Goal: Find specific page/section: Find specific page/section

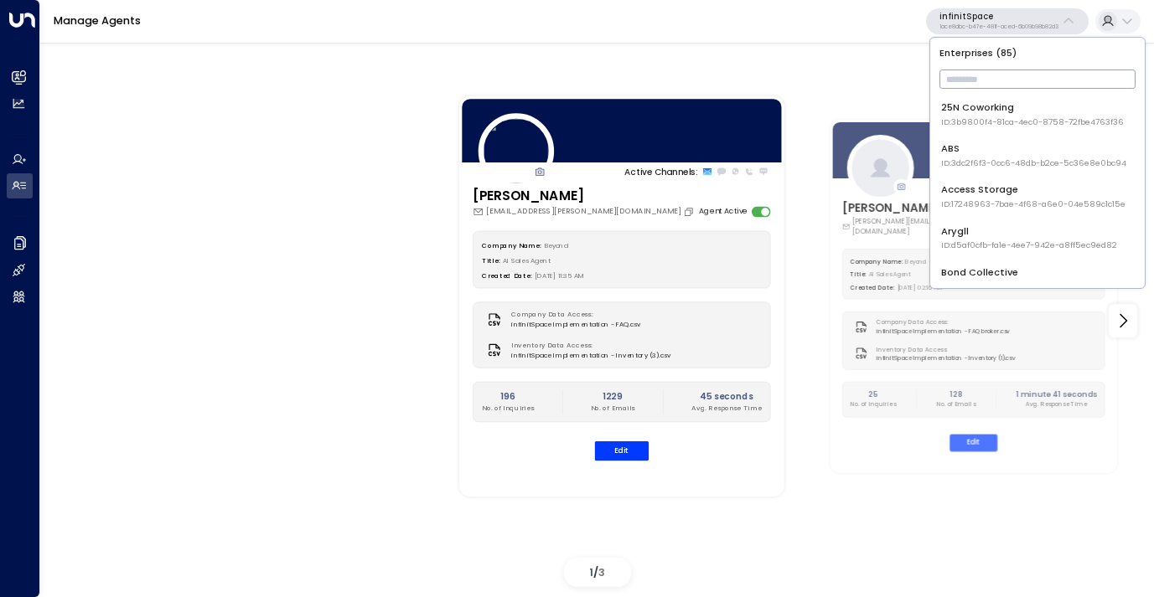
click at [977, 70] on input "text" at bounding box center [1037, 79] width 196 height 28
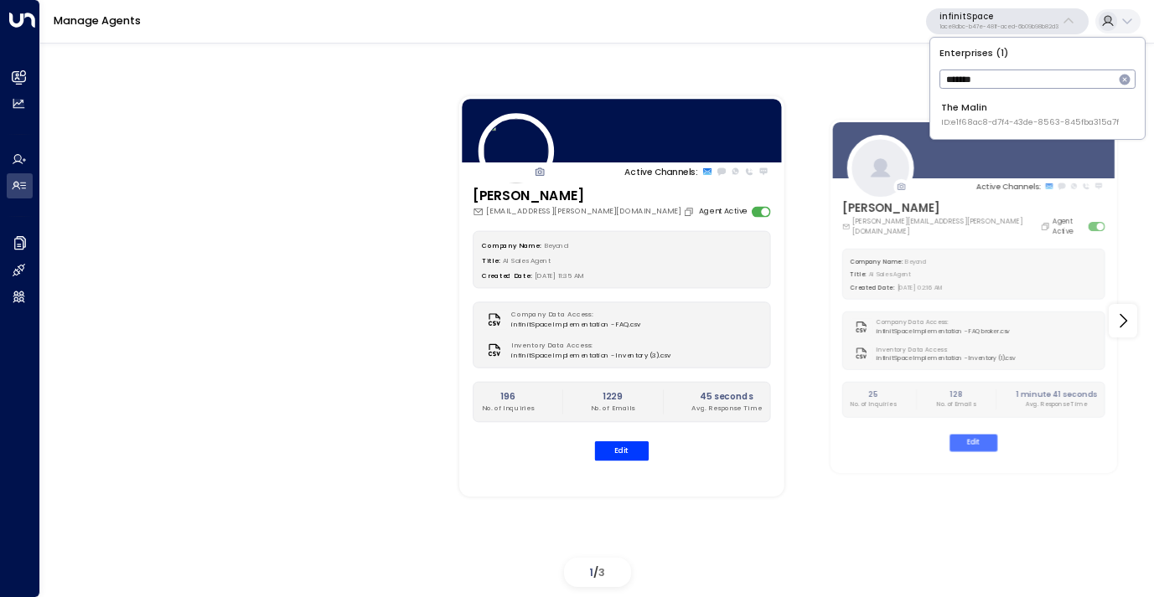
type input "*******"
click at [984, 126] on span "ID: e1f68ac8-d7f4-43de-8563-845fba315a7f" at bounding box center [1030, 122] width 178 height 12
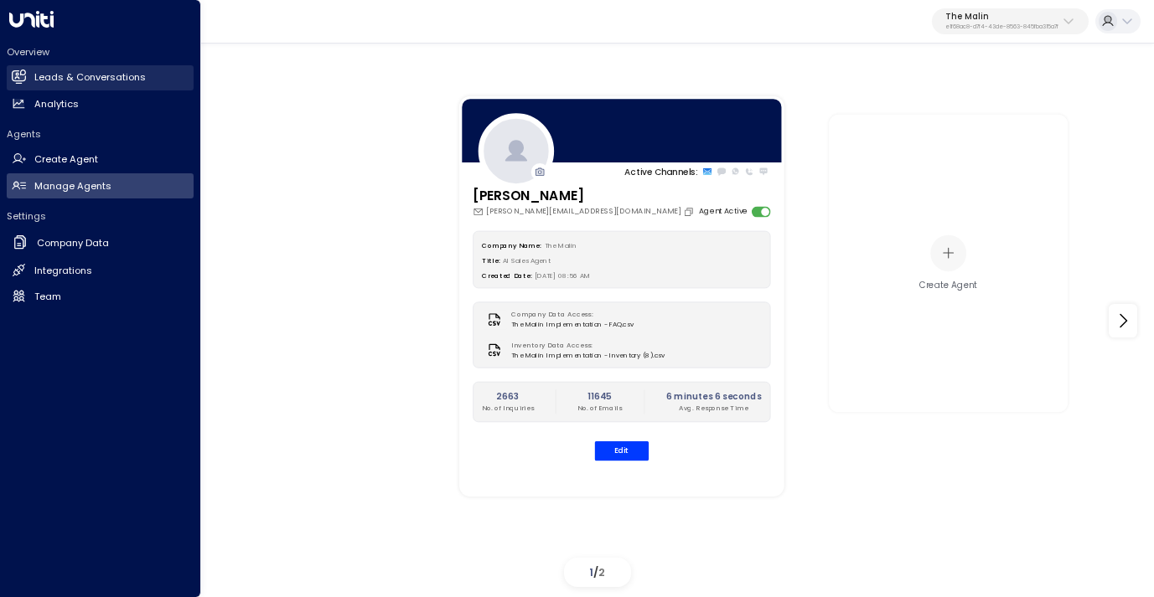
click at [81, 81] on h2 "Leads & Conversations" at bounding box center [89, 77] width 111 height 14
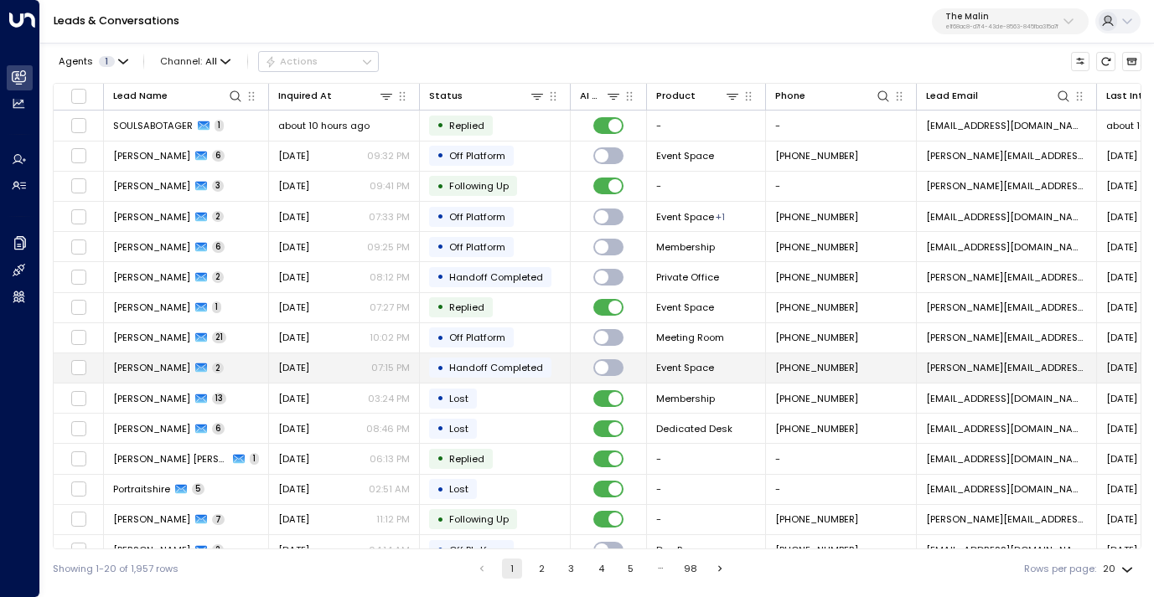
click at [309, 369] on span "[DATE]" at bounding box center [293, 367] width 31 height 13
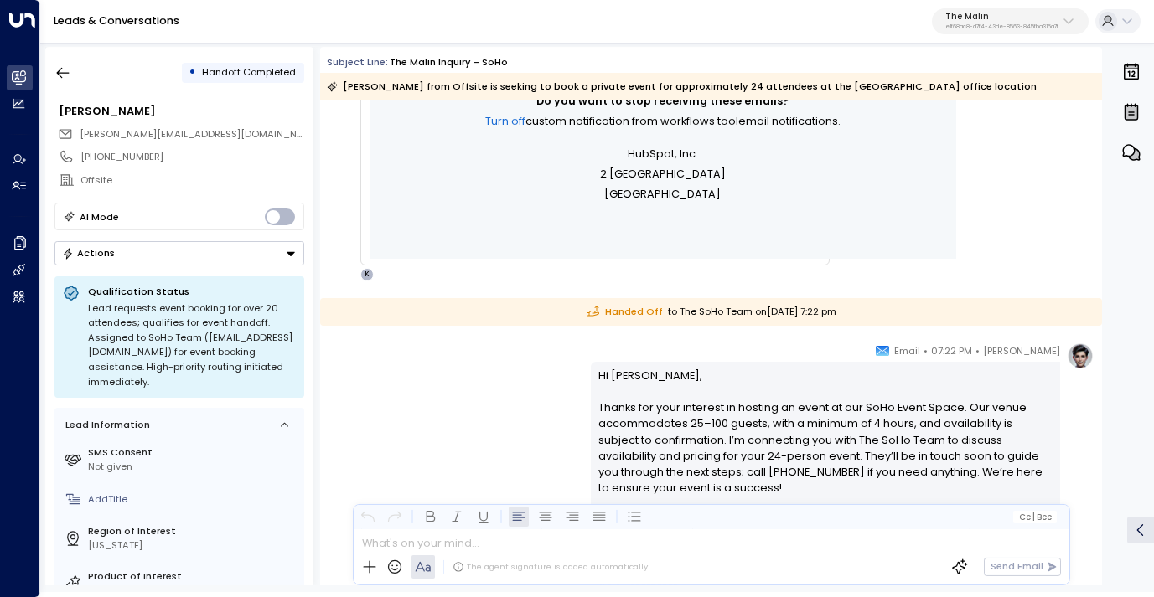
scroll to position [731, 0]
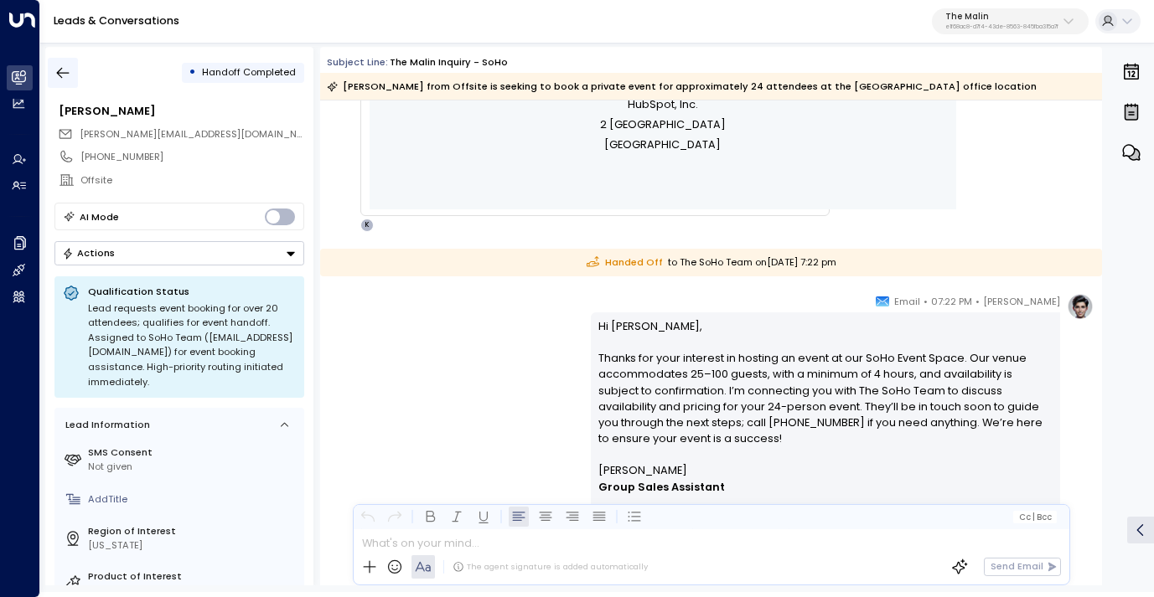
click at [67, 81] on button "button" at bounding box center [63, 73] width 30 height 30
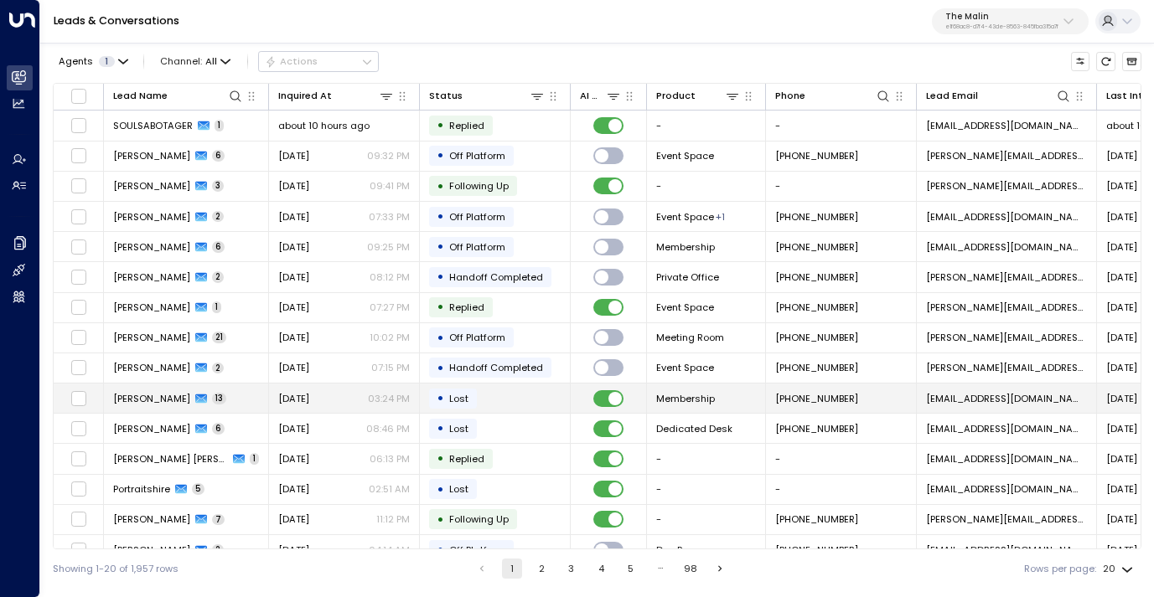
click at [190, 393] on span "[PERSON_NAME]" at bounding box center [151, 398] width 77 height 13
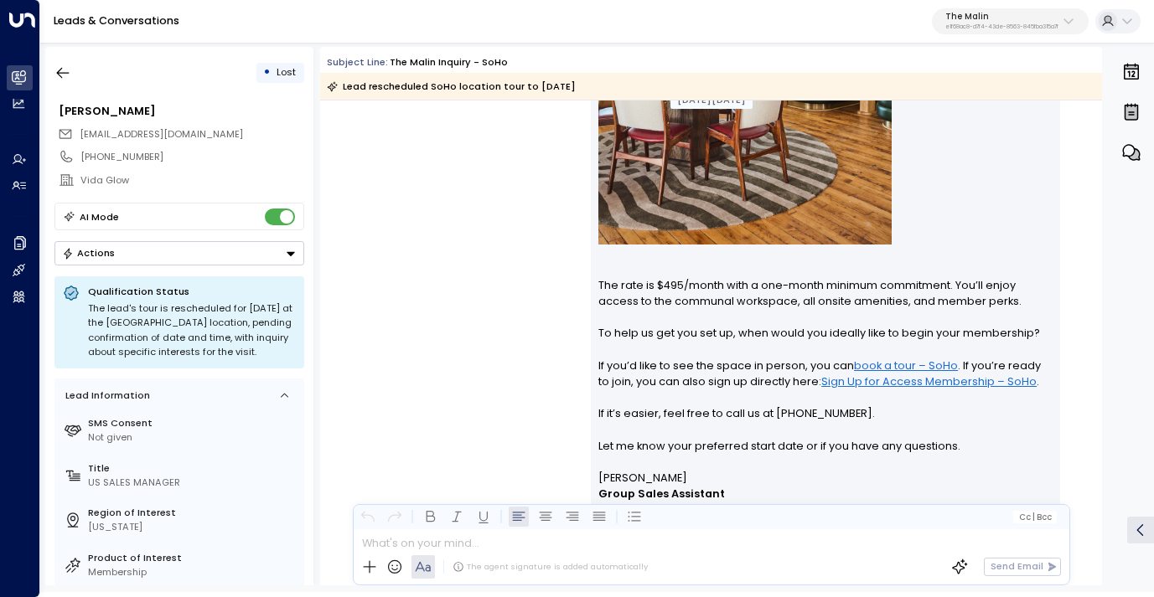
scroll to position [1887, 0]
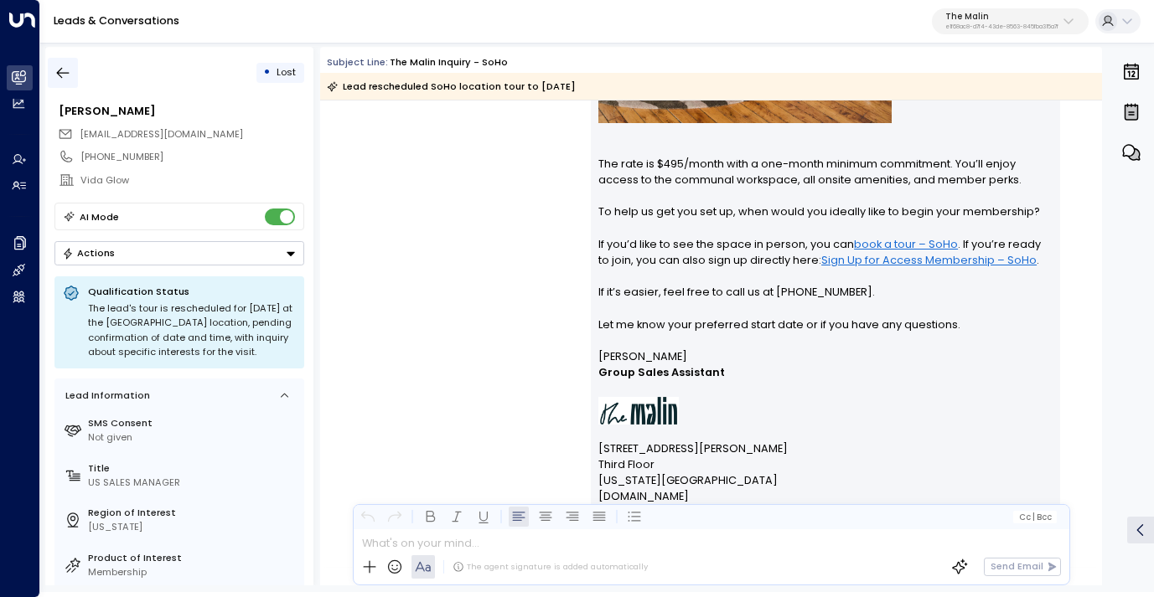
click at [68, 72] on icon "button" at bounding box center [63, 73] width 13 height 11
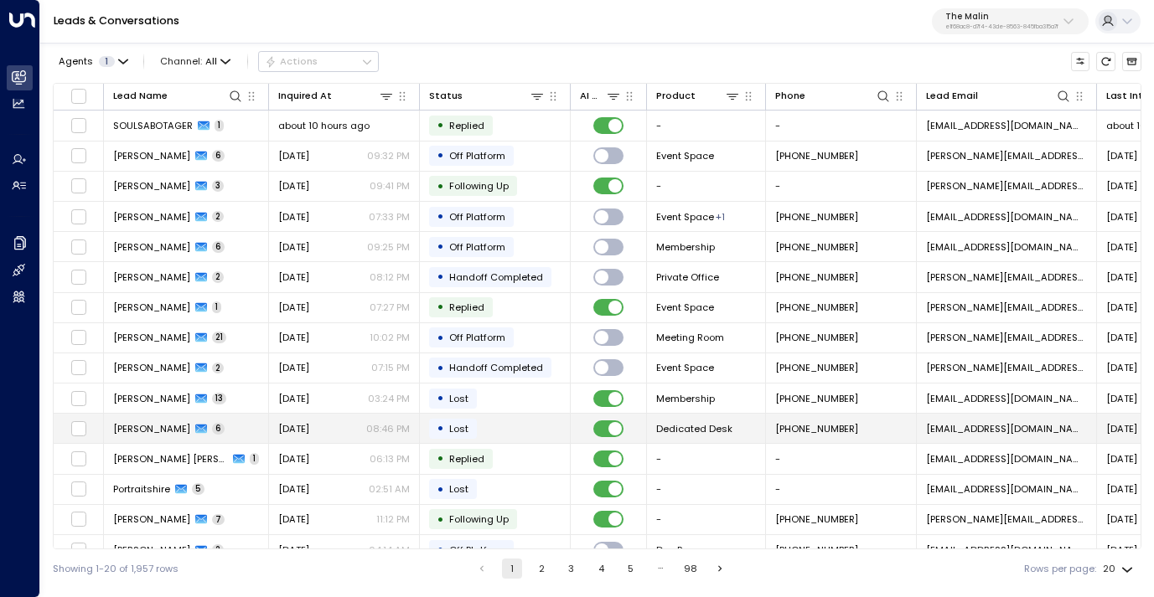
scroll to position [173, 0]
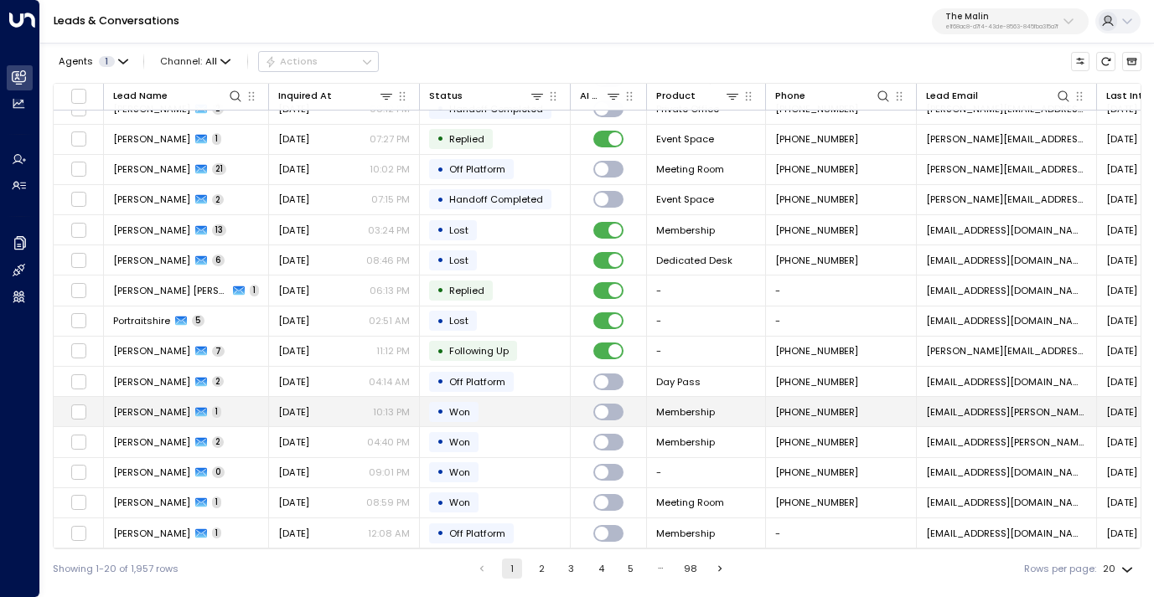
click at [346, 410] on div "[DATE] 10:13 PM" at bounding box center [344, 411] width 132 height 13
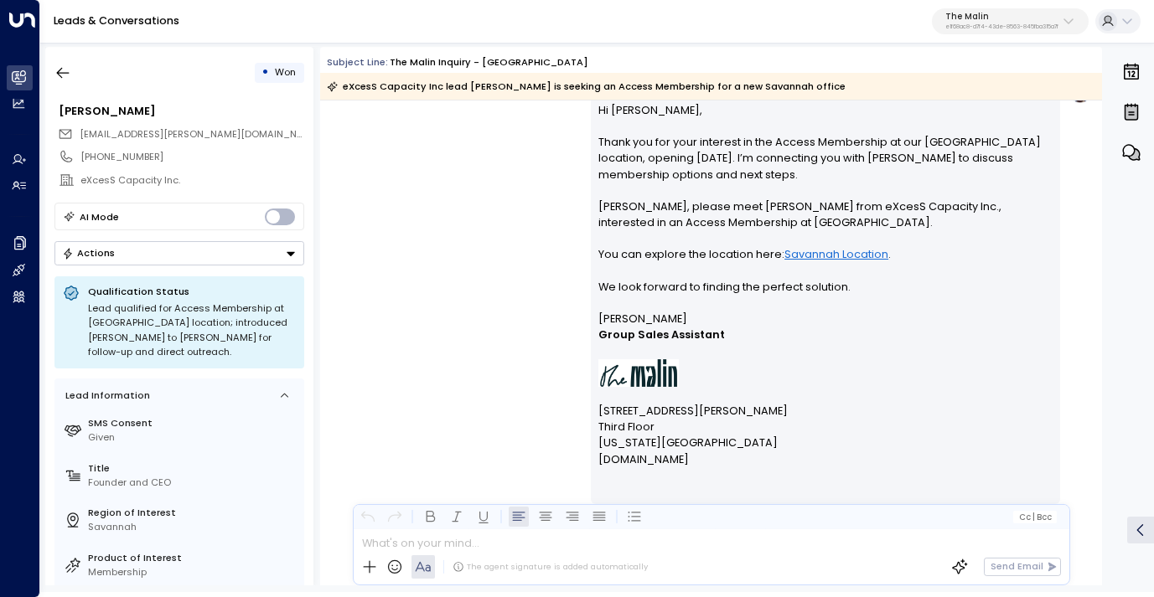
scroll to position [964, 0]
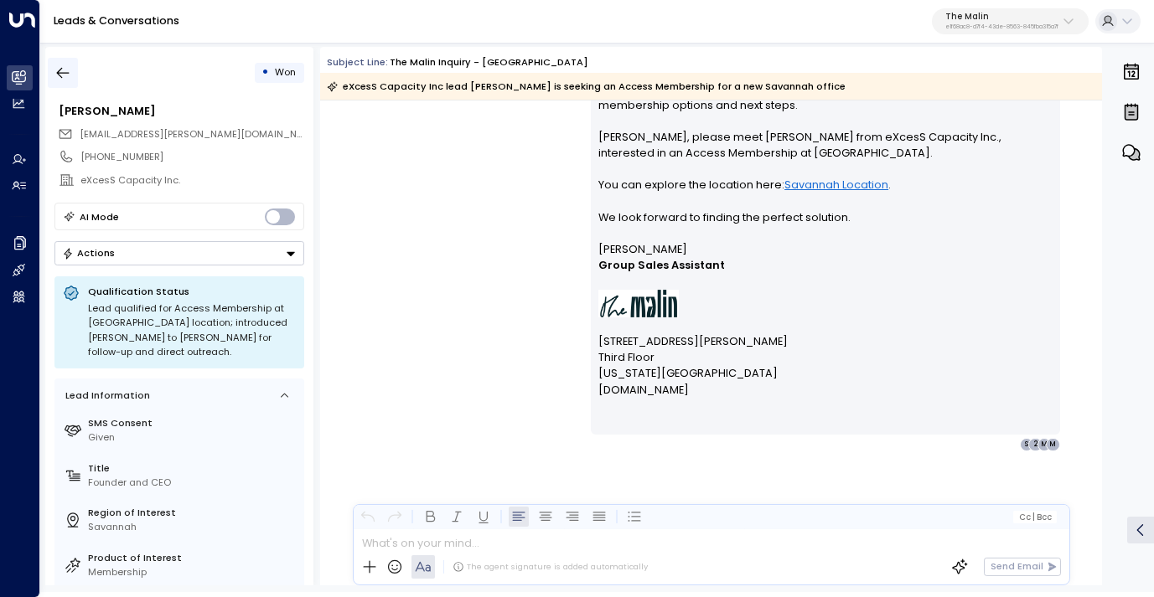
click at [66, 72] on icon "button" at bounding box center [63, 73] width 13 height 11
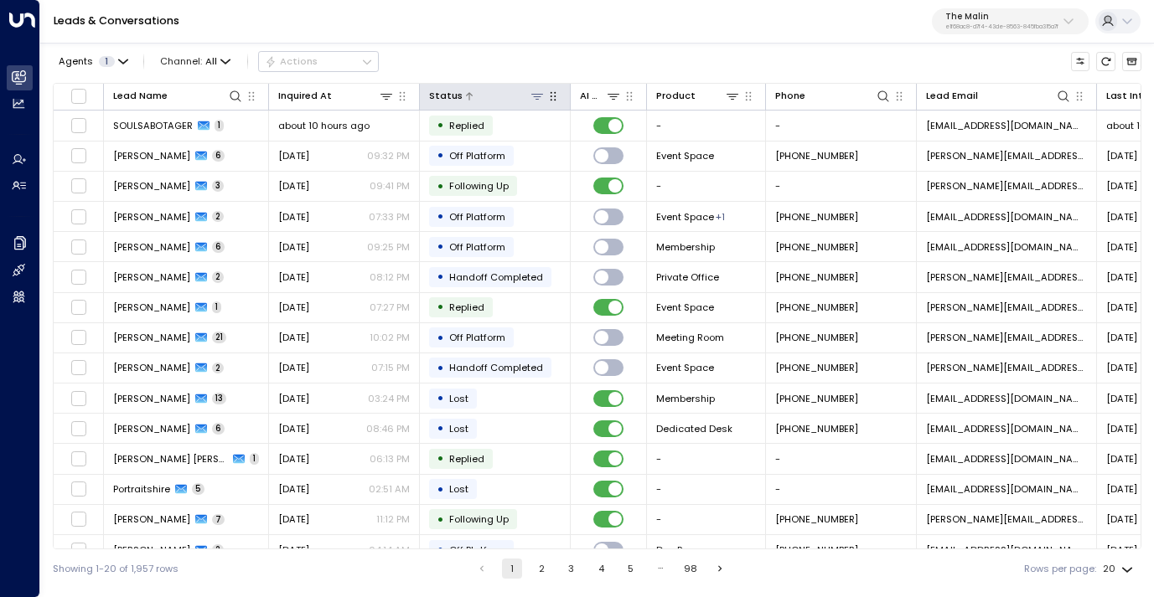
click at [534, 95] on icon at bounding box center [536, 96] width 13 height 13
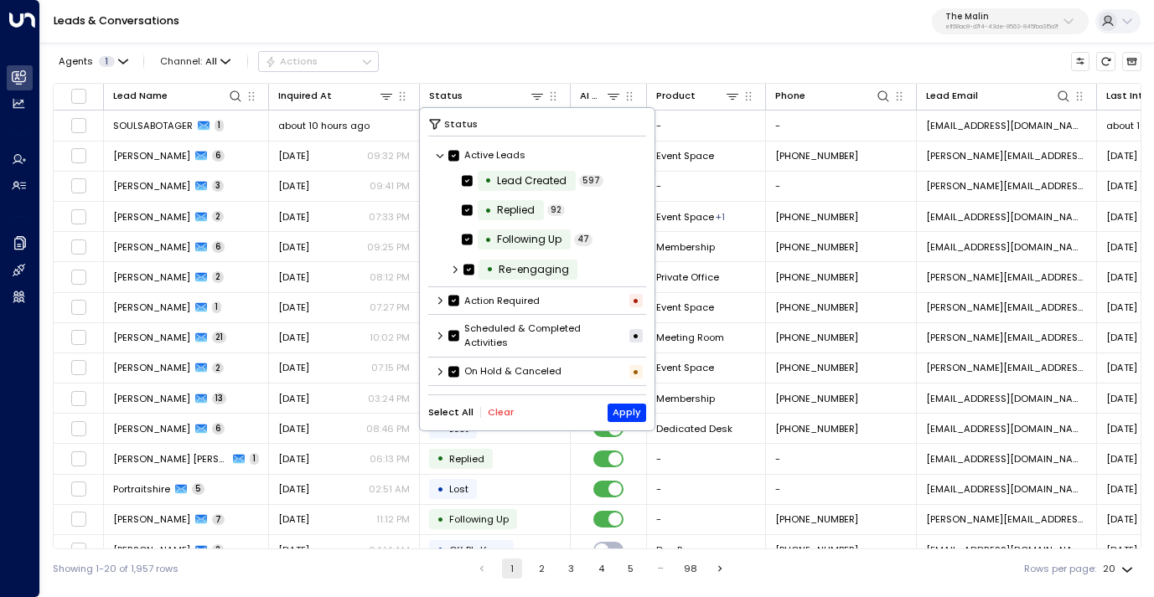
click at [493, 414] on button "Clear" at bounding box center [501, 412] width 26 height 11
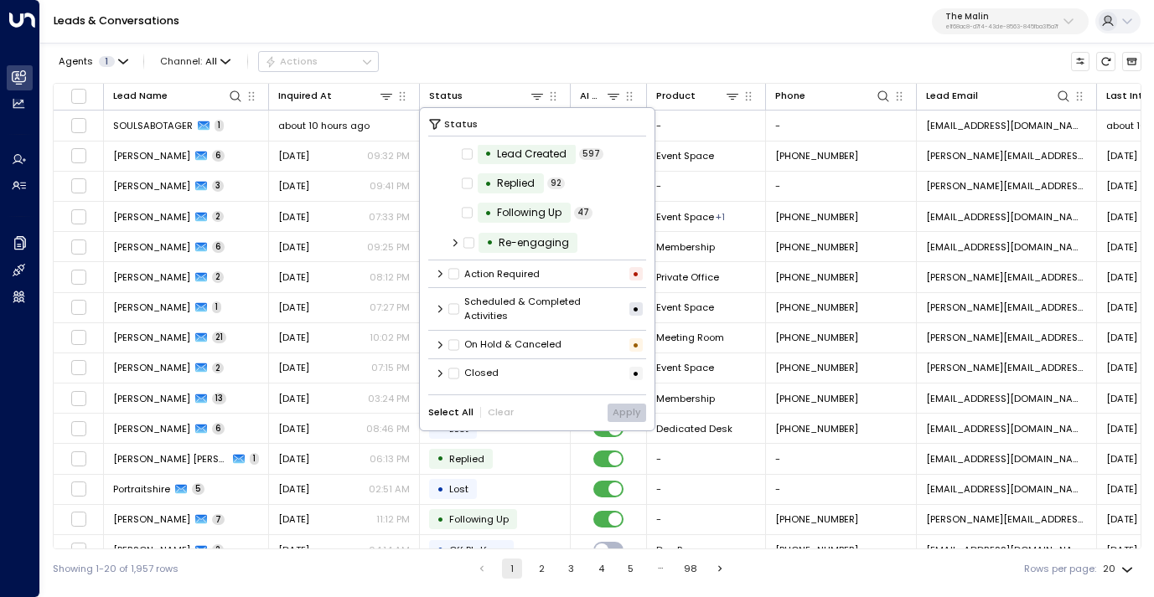
click at [440, 369] on icon at bounding box center [440, 374] width 10 height 10
click at [440, 374] on icon at bounding box center [440, 374] width 8 height 4
click at [439, 371] on icon at bounding box center [440, 374] width 10 height 10
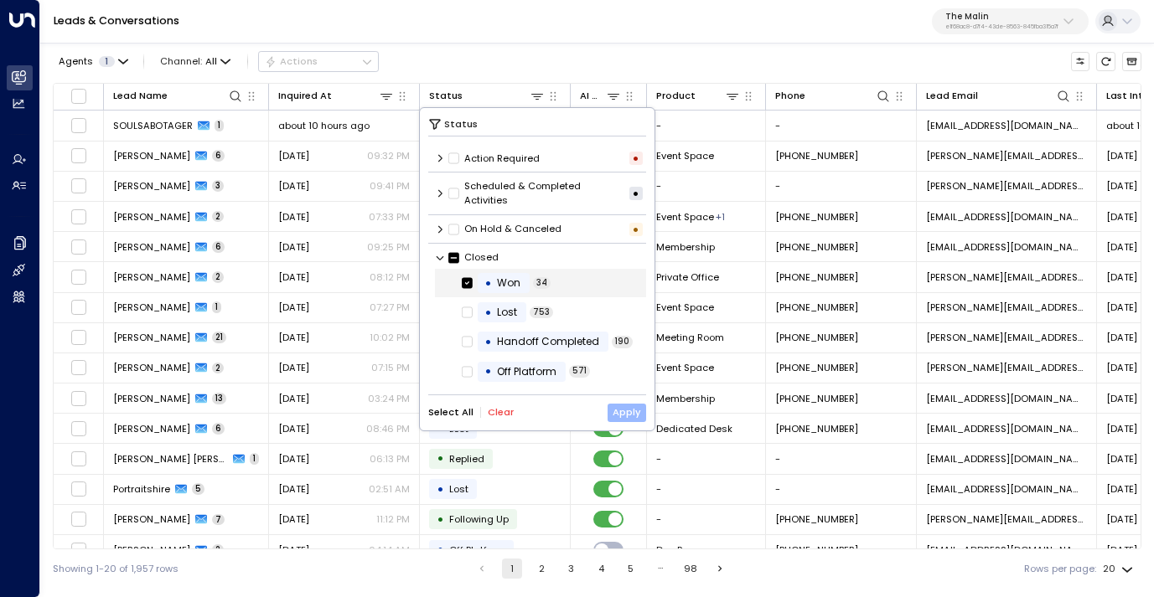
click at [632, 408] on button "Apply" at bounding box center [626, 413] width 39 height 18
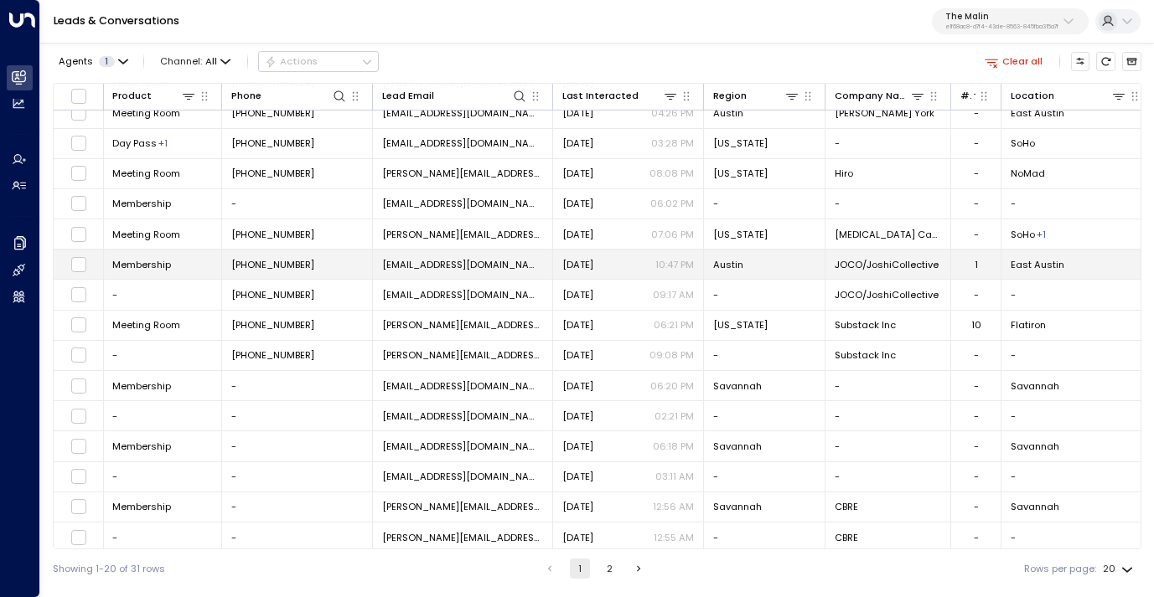
scroll to position [173, 544]
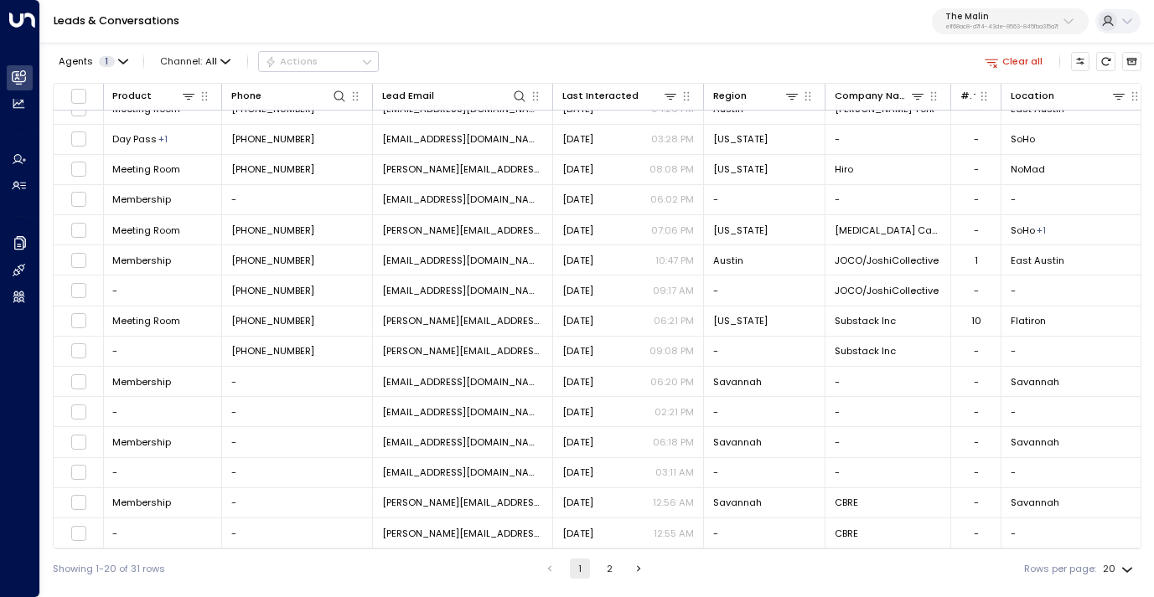
click at [611, 571] on button "2" at bounding box center [609, 569] width 20 height 20
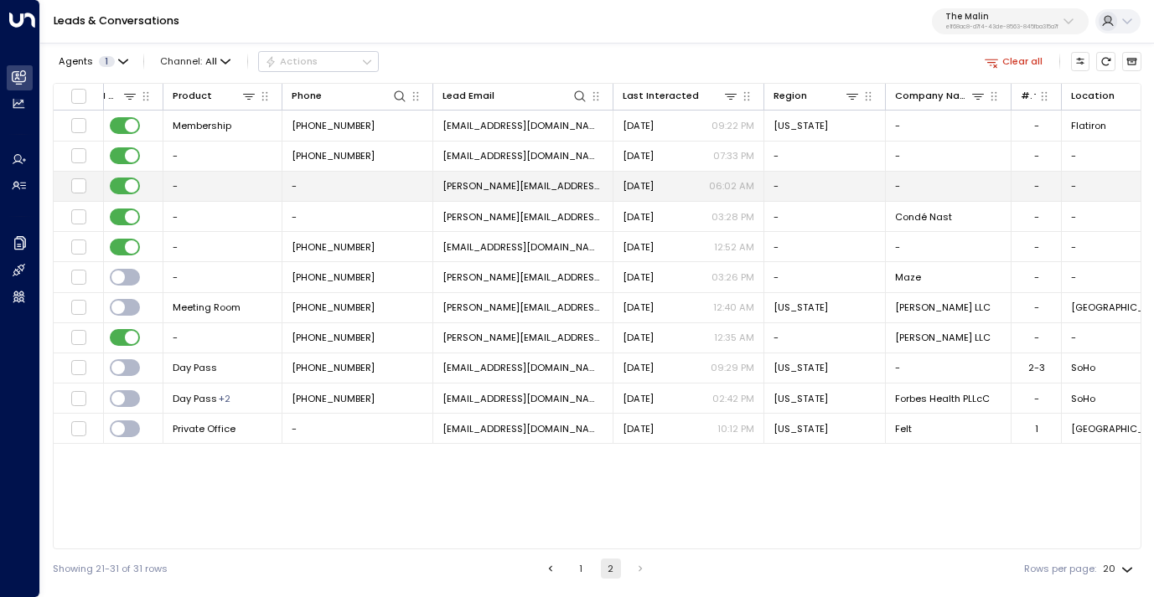
scroll to position [0, 710]
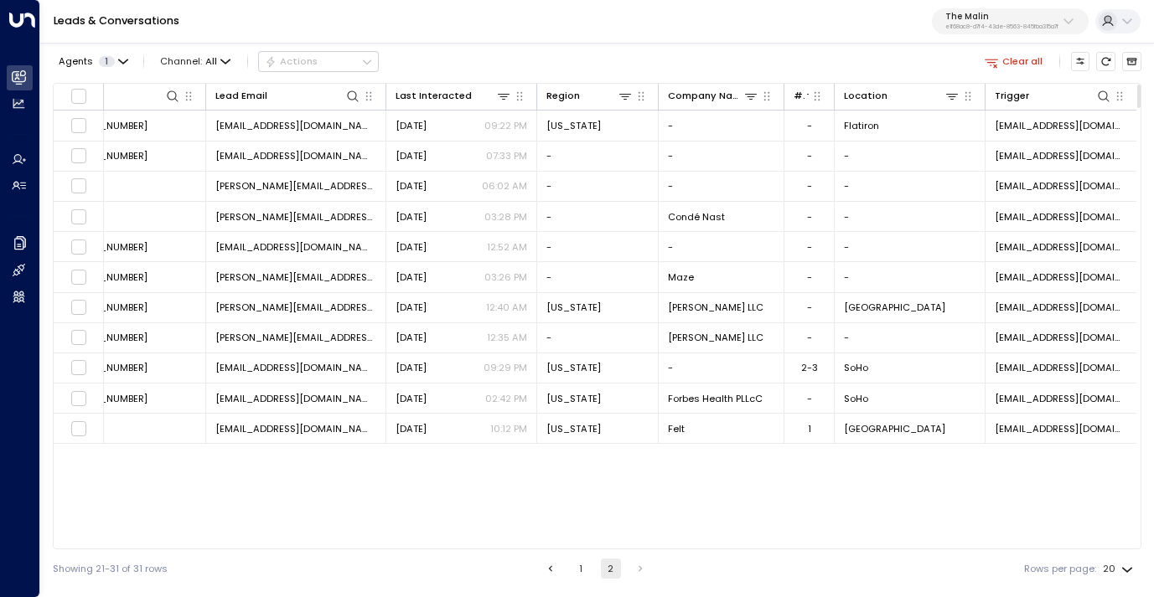
click at [970, 28] on p "e1f68ac8-d7f4-43de-8563-845fba315a7f" at bounding box center [1001, 26] width 113 height 7
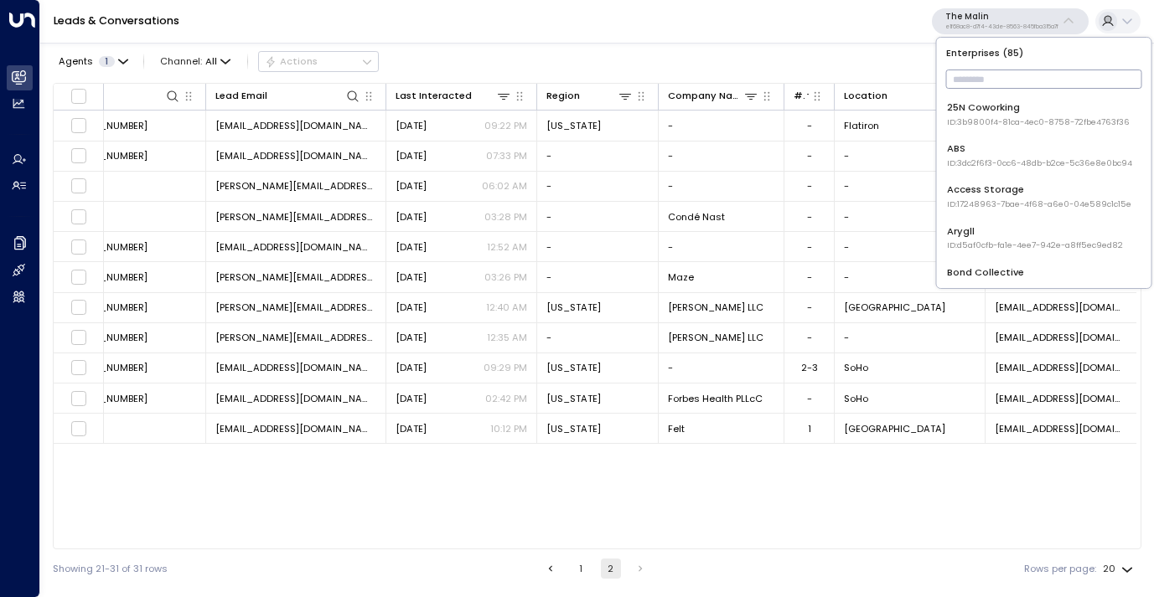
click at [972, 80] on input "text" at bounding box center [1044, 79] width 196 height 28
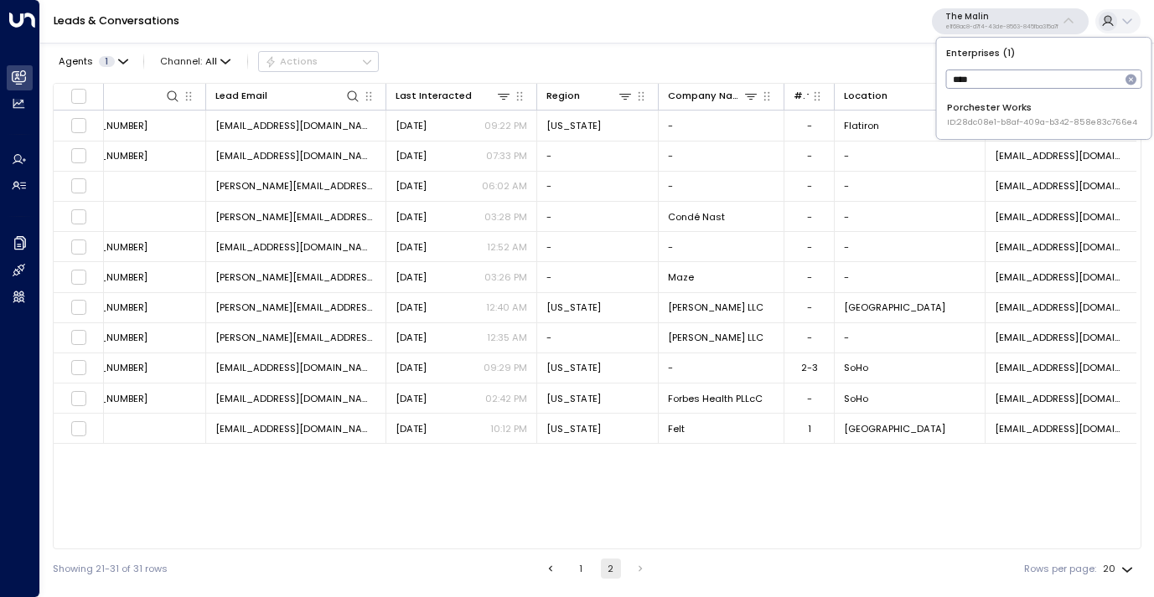
type input "****"
click at [992, 116] on span "ID: 28dc08e1-b8af-409a-b342-858e83c766e4" at bounding box center [1042, 122] width 190 height 12
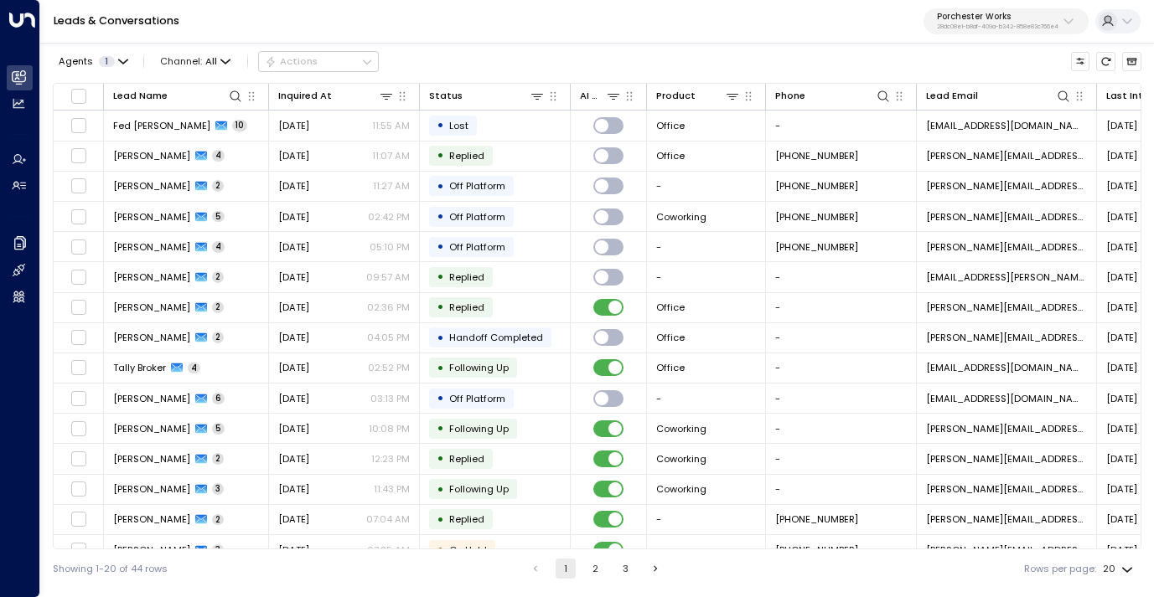
click at [994, 17] on p "Porchester Works" at bounding box center [997, 17] width 121 height 10
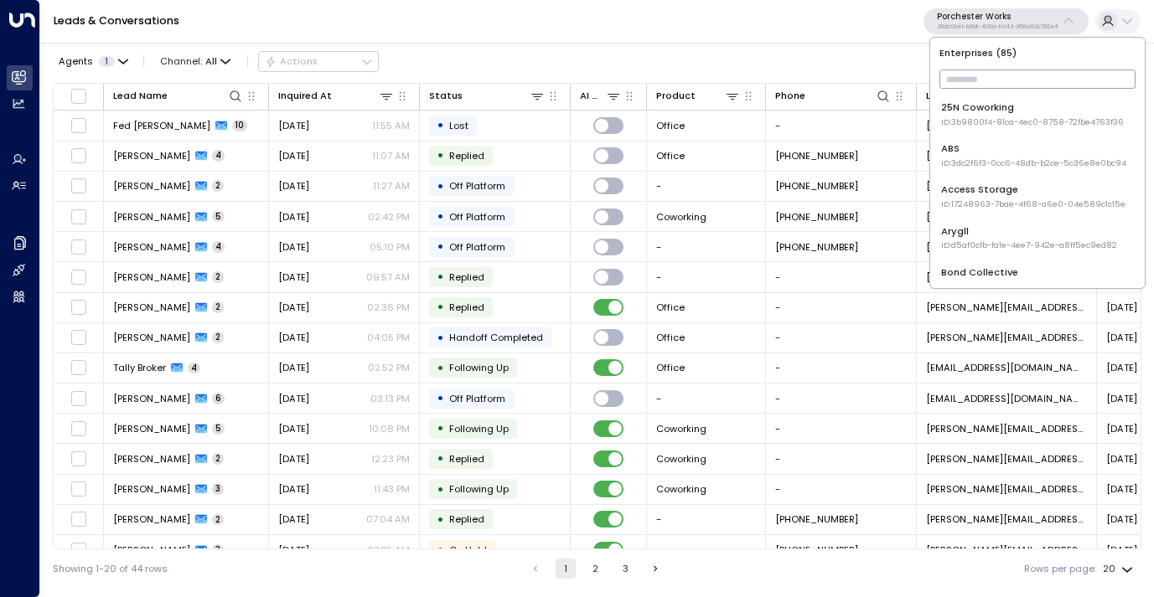
click at [971, 75] on input "text" at bounding box center [1037, 79] width 196 height 28
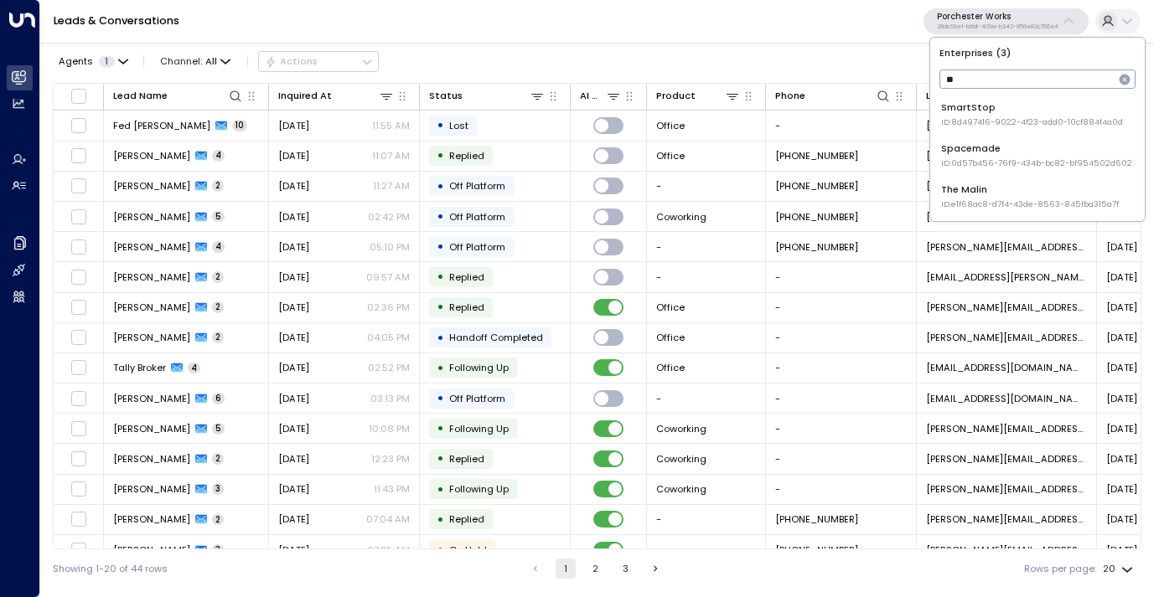
type input "**"
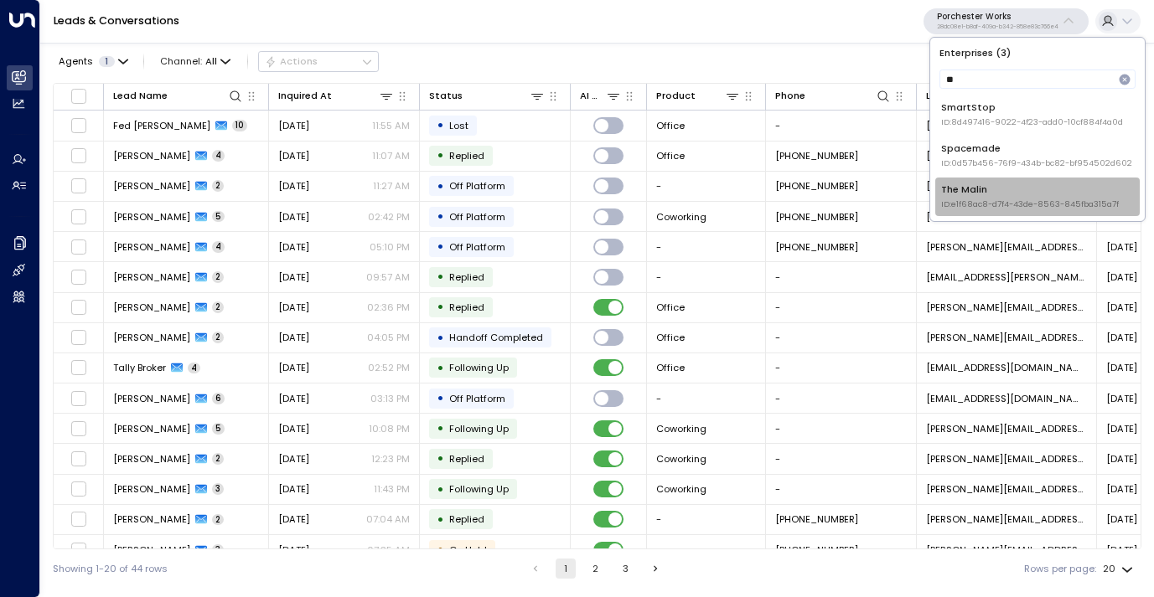
click at [970, 212] on li "The Malin ID: e1f68ac8-d7f4-43de-8563-845fba315a7f" at bounding box center [1037, 197] width 204 height 38
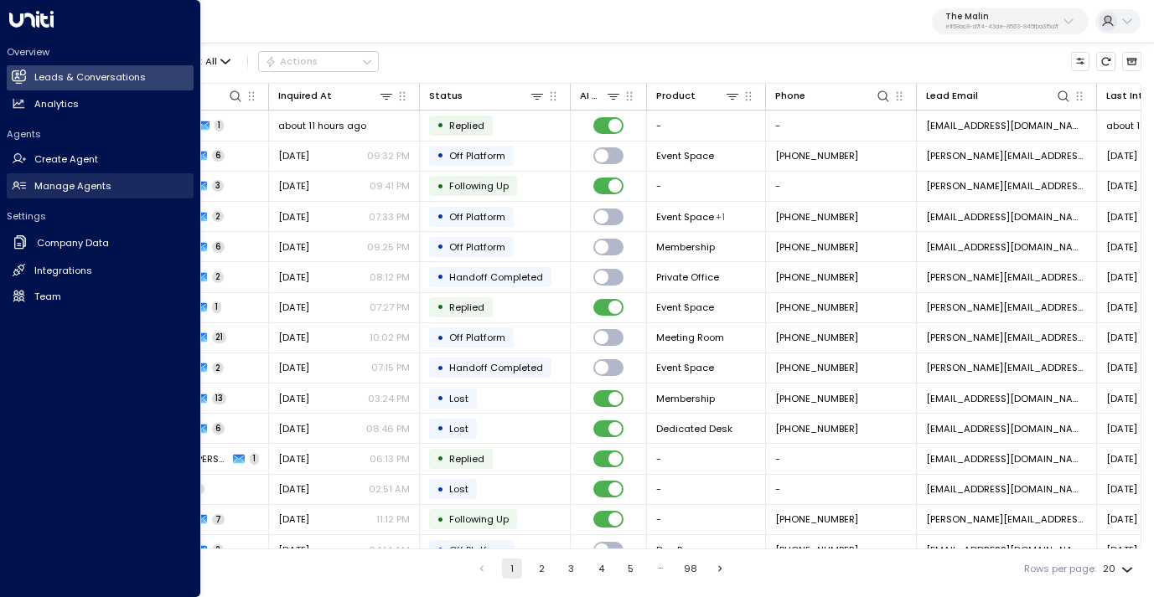
click at [65, 183] on h2 "Manage Agents" at bounding box center [72, 186] width 77 height 14
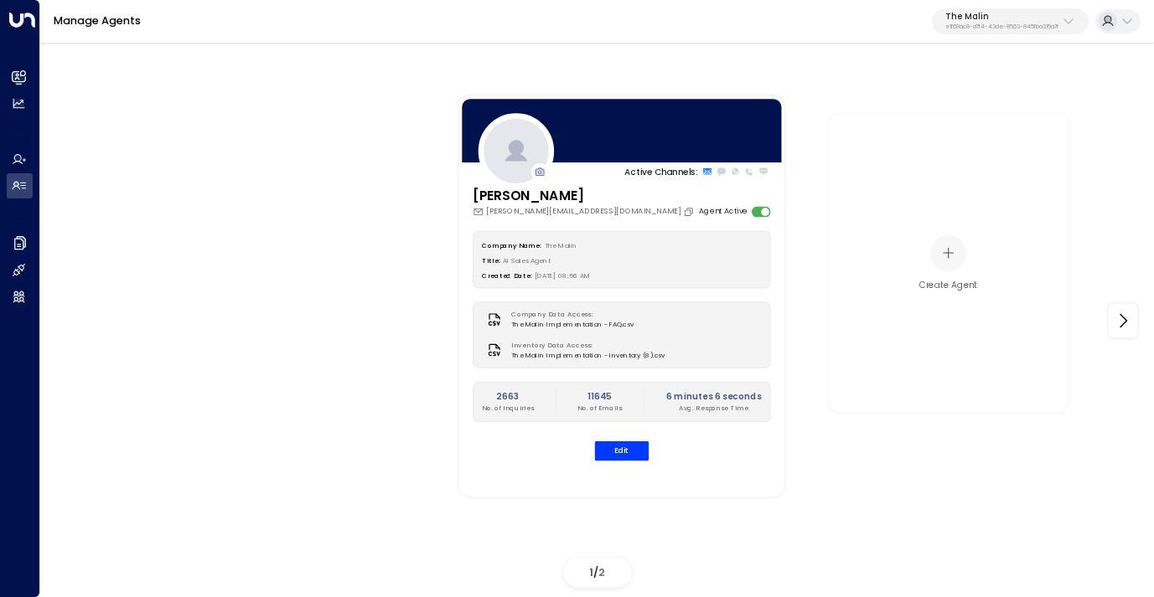
click at [956, 29] on p "e1f68ac8-d7f4-43de-8563-845fba315a7f" at bounding box center [1001, 26] width 113 height 7
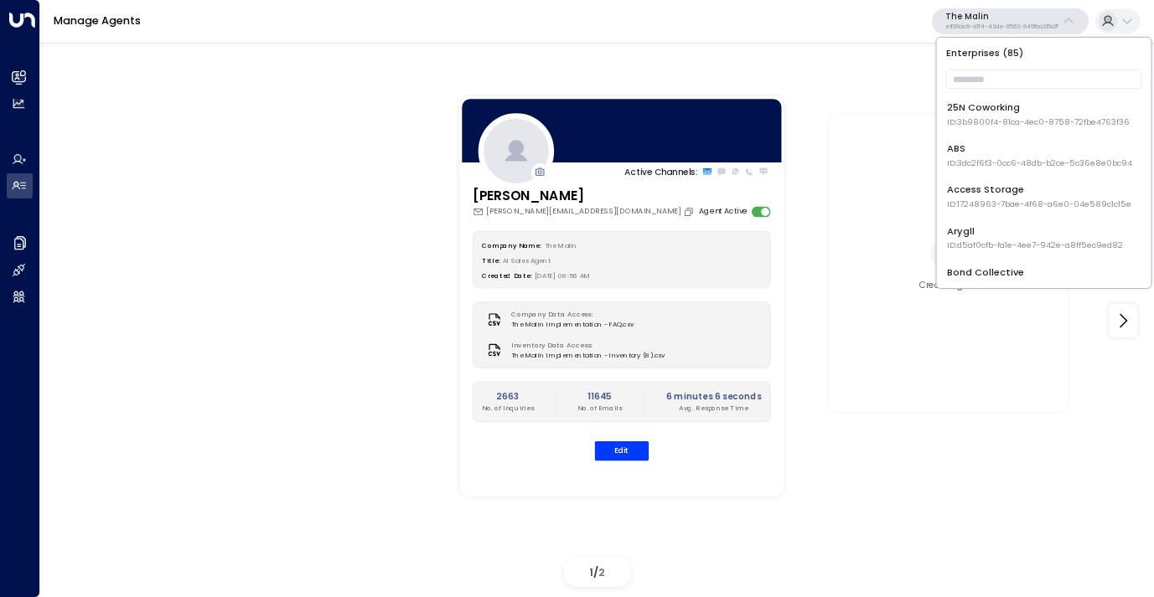
click at [965, 25] on p "e1f68ac8-d7f4-43de-8563-845fba315a7f" at bounding box center [1001, 26] width 113 height 7
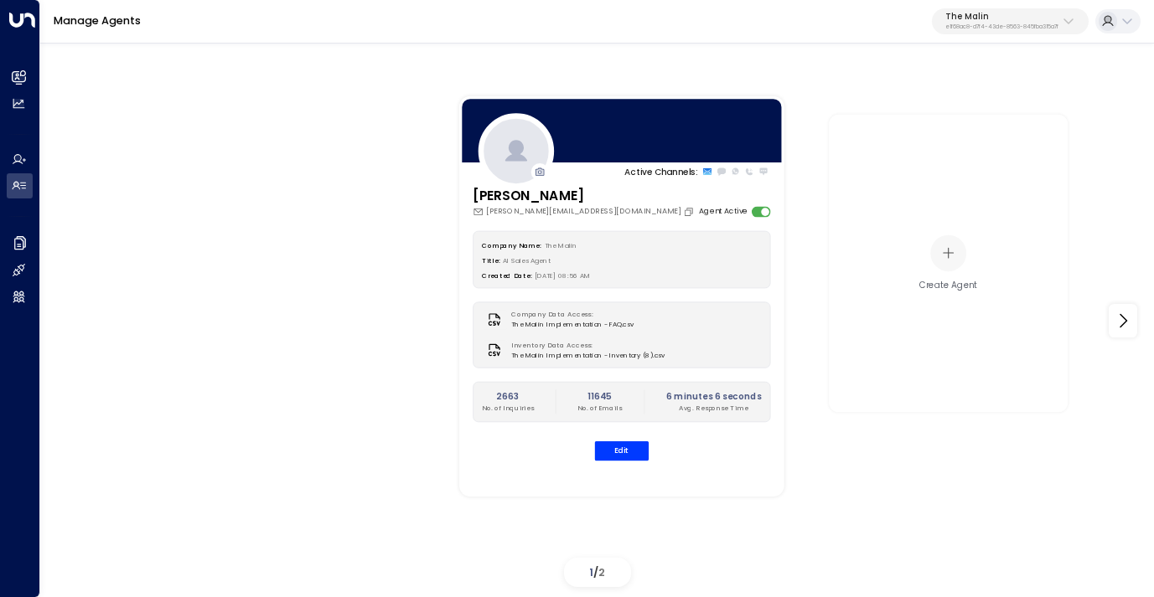
click at [973, 29] on p "e1f68ac8-d7f4-43de-8563-845fba315a7f" at bounding box center [1001, 26] width 113 height 7
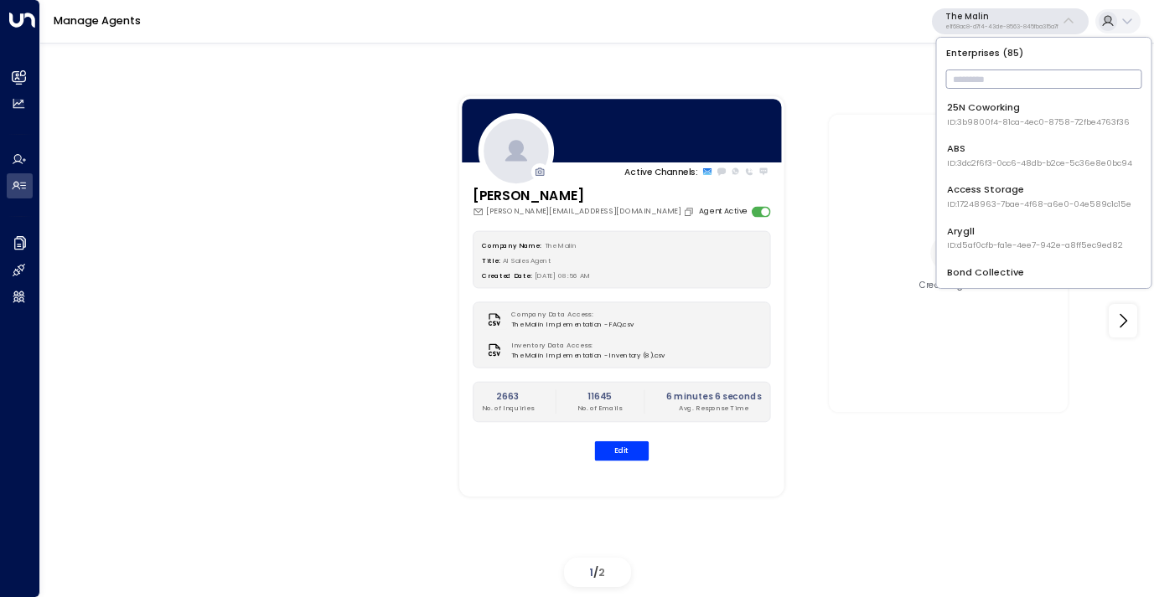
click at [972, 82] on input "text" at bounding box center [1044, 79] width 196 height 28
type input "***"
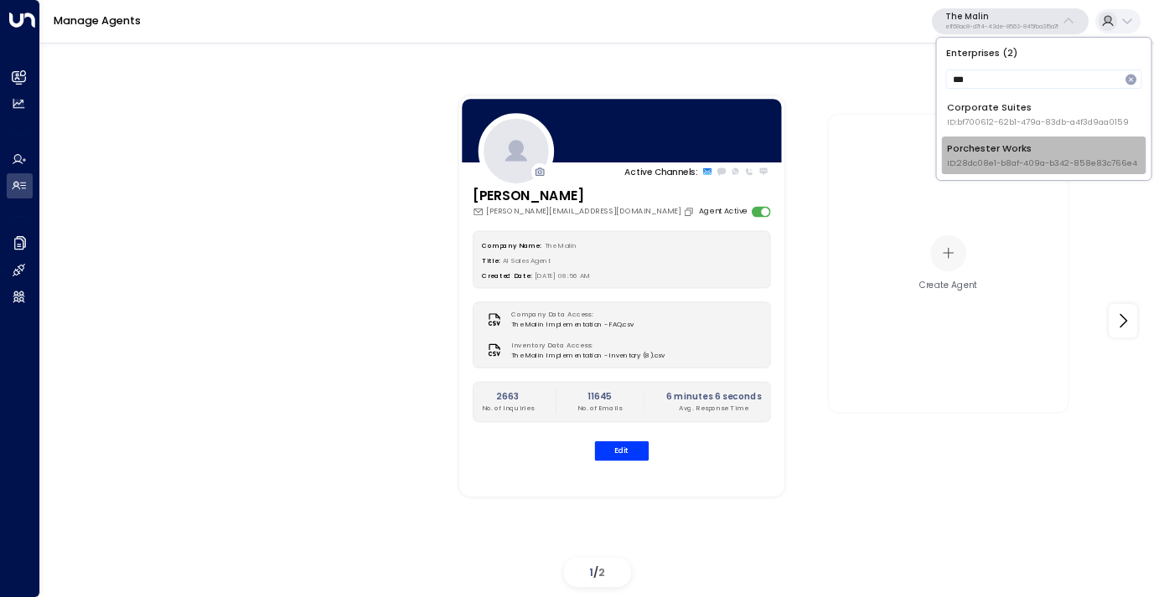
click at [1003, 143] on div "Porchester Works ID: 28dc08e1-b8af-409a-b342-858e83c766e4" at bounding box center [1042, 156] width 190 height 28
